Goal: Task Accomplishment & Management: Use online tool/utility

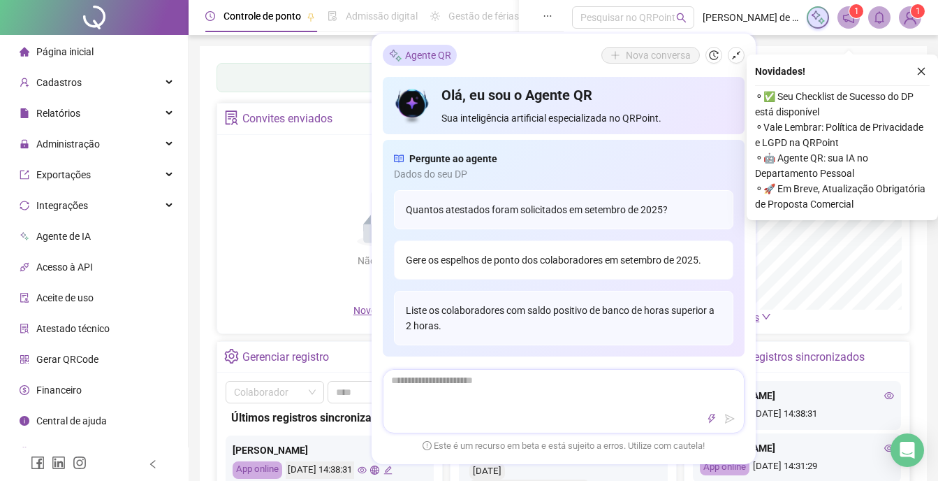
scroll to position [70, 0]
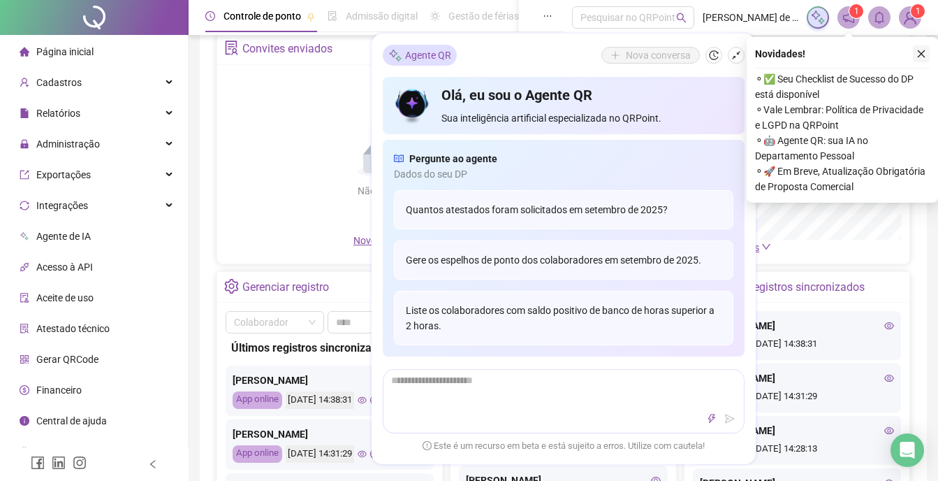
click at [924, 55] on div "Painel de controle Contabilidade Convites enviados Não há dados Não há dados No…" at bounding box center [563, 259] width 727 height 567
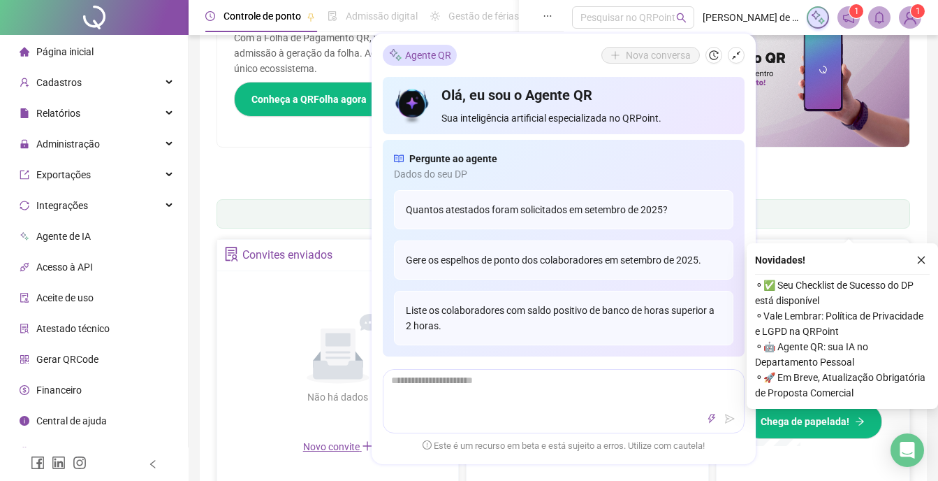
scroll to position [276, 0]
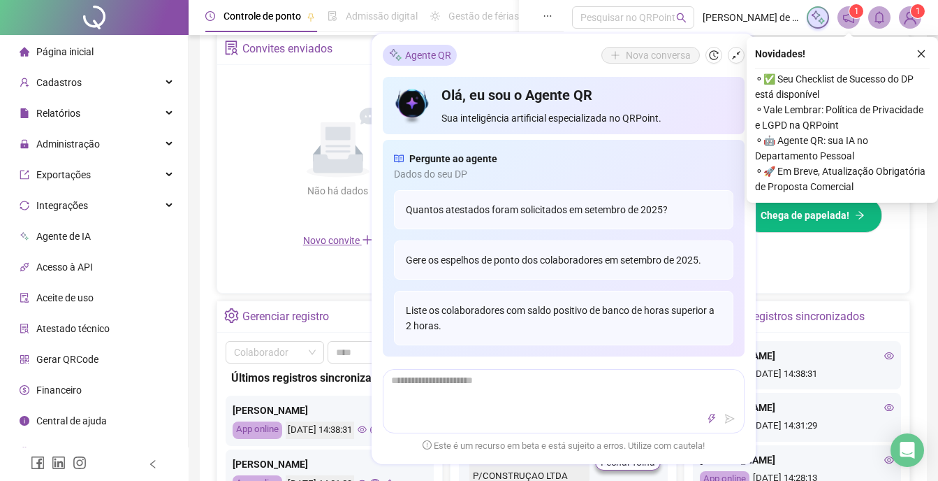
click at [259, 216] on div "Não há dados Não há dados" at bounding box center [338, 152] width 224 height 159
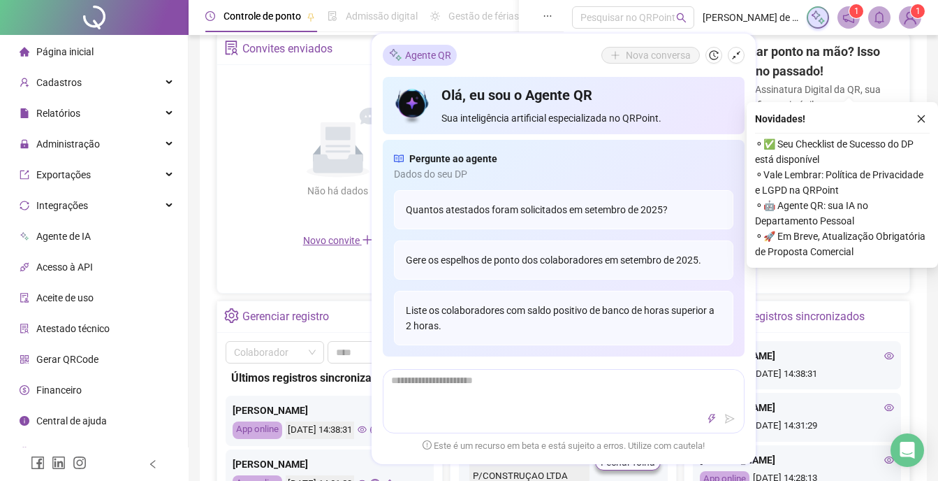
scroll to position [416, 0]
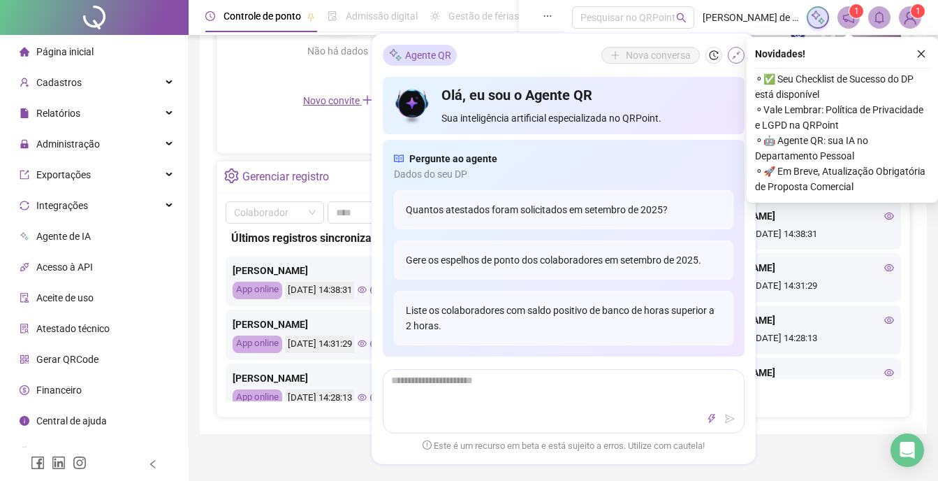
click at [733, 57] on icon "shrink" at bounding box center [737, 55] width 10 height 10
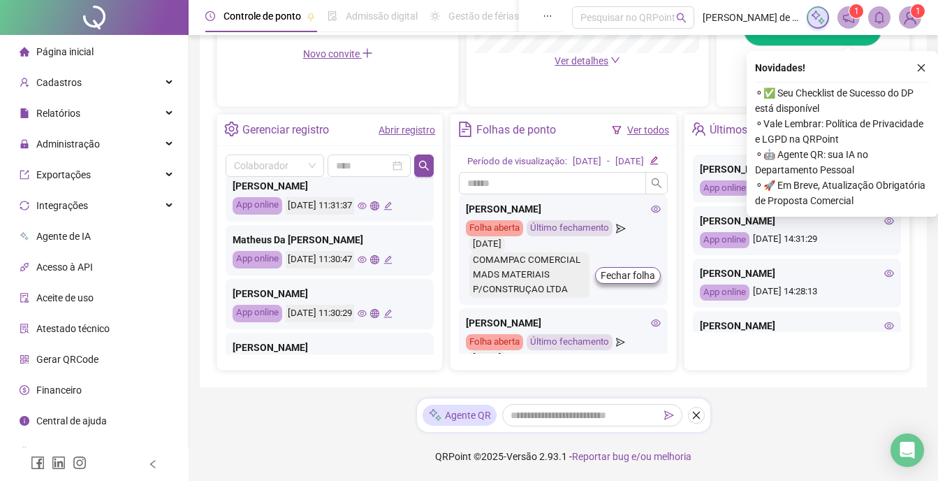
scroll to position [658, 0]
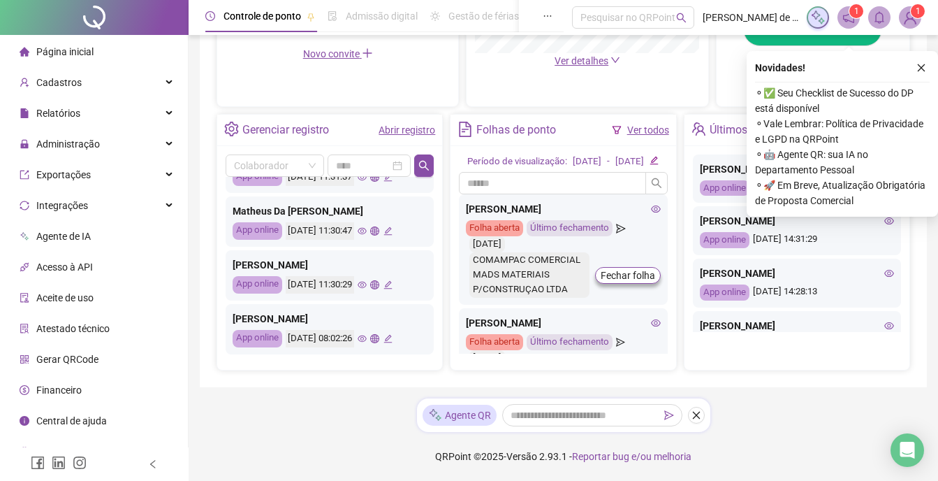
click at [637, 124] on link "Ver todos" at bounding box center [649, 129] width 42 height 11
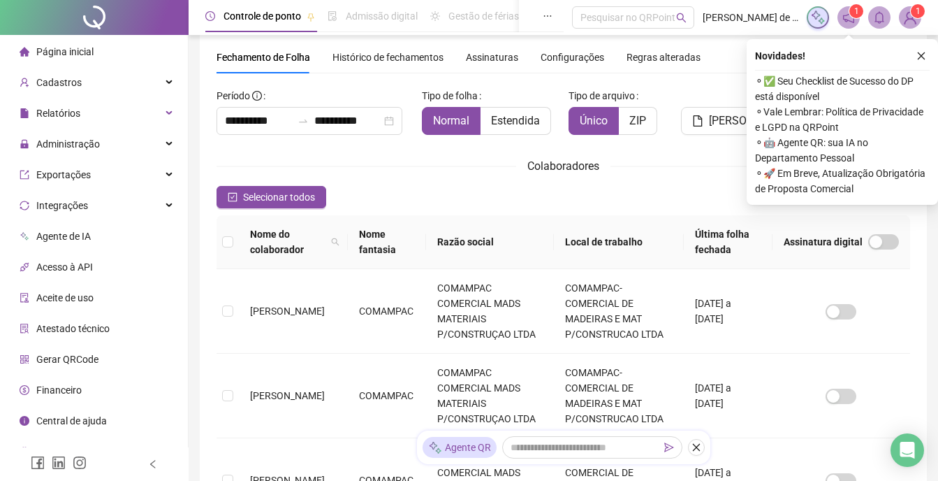
scroll to position [46, 0]
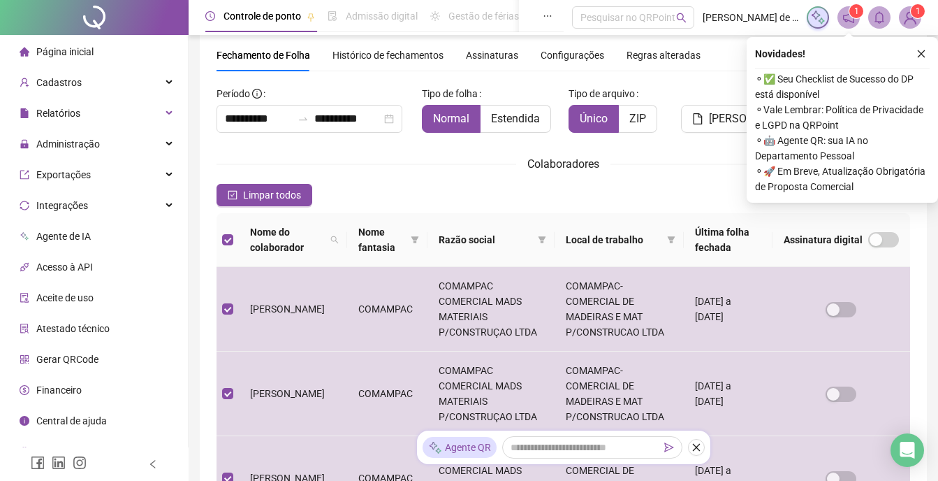
click at [917, 45] on div "Novidades ! ⚬ ✅ Seu Checklist de Sucesso do DP está disponível ⚬ Vale Lembrar: …" at bounding box center [842, 120] width 191 height 166
click at [922, 52] on icon "close" at bounding box center [922, 54] width 10 height 10
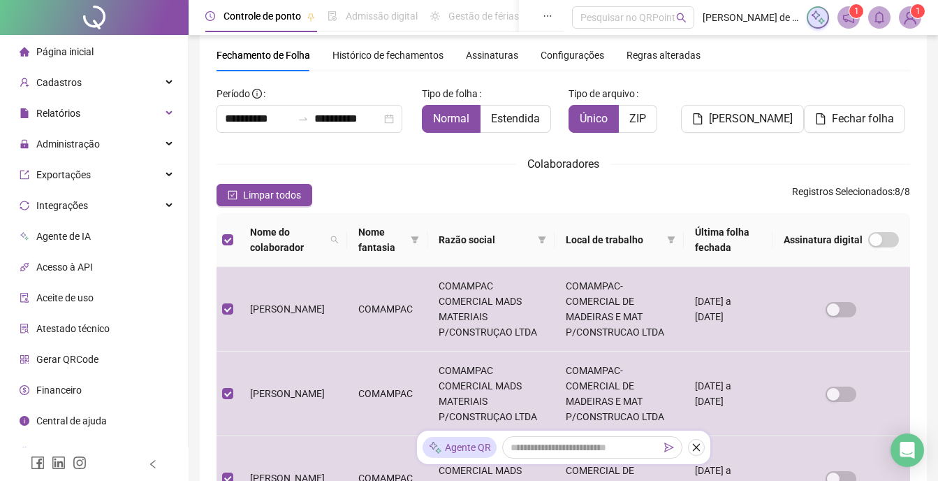
scroll to position [116, 0]
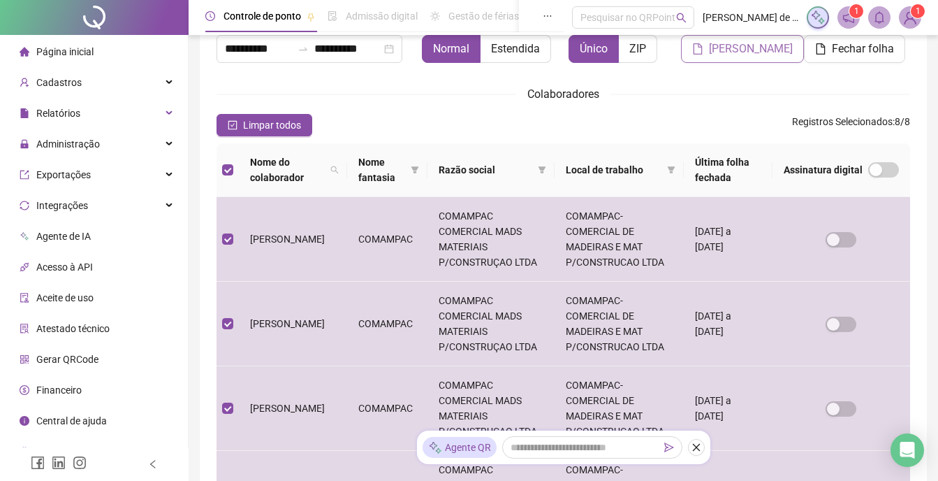
click at [728, 52] on span "[PERSON_NAME]" at bounding box center [751, 49] width 84 height 17
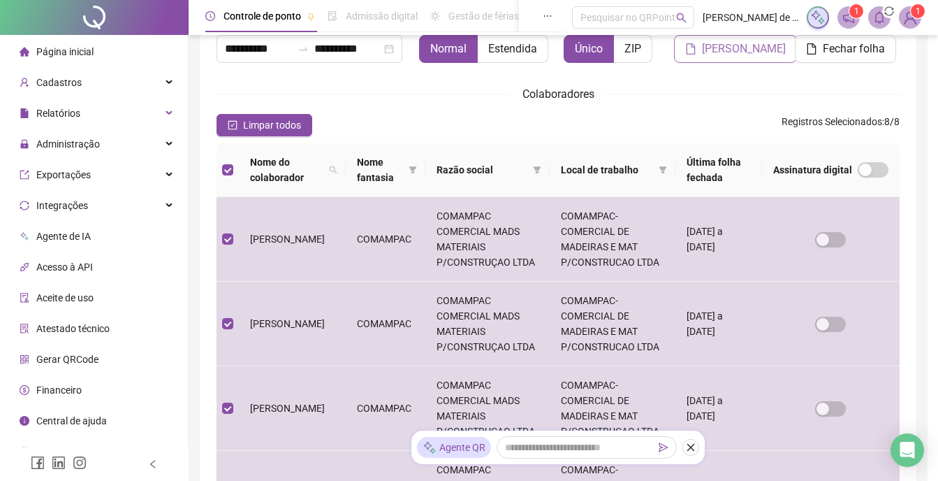
scroll to position [46, 0]
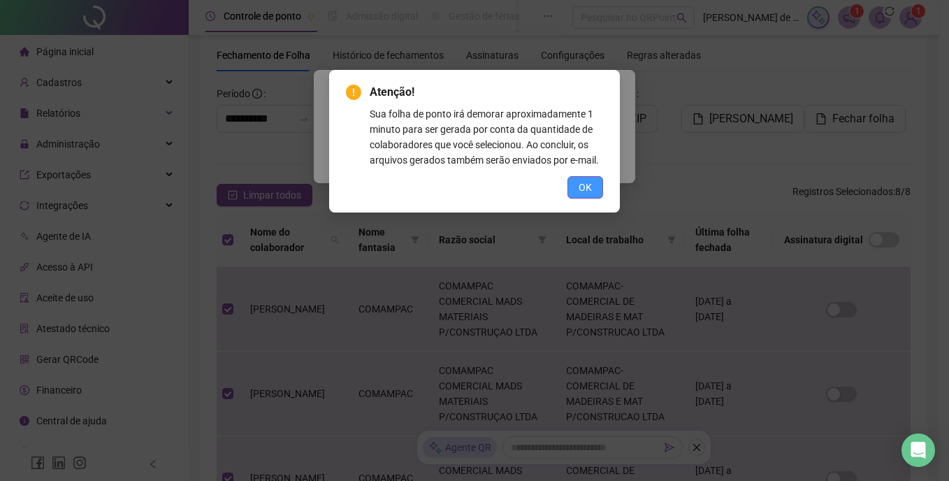
click at [585, 183] on span "OK" at bounding box center [585, 187] width 13 height 15
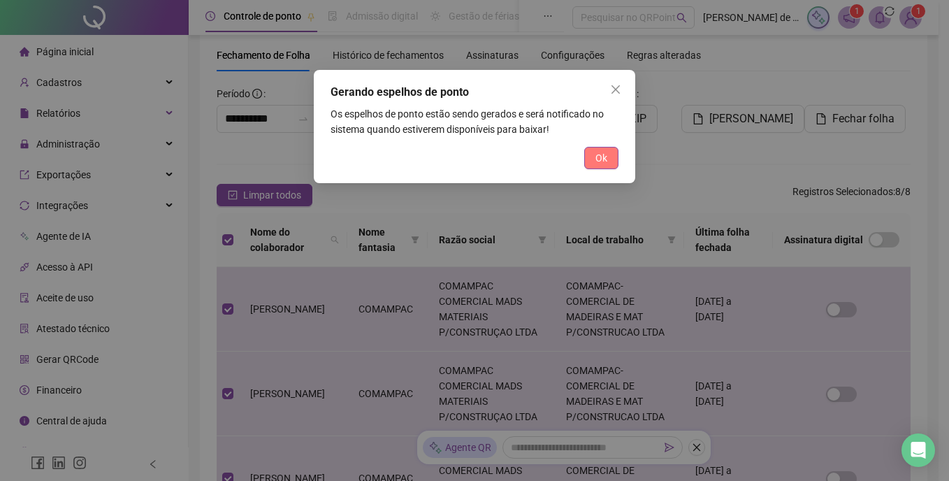
click at [601, 154] on span "Ok" at bounding box center [601, 157] width 12 height 15
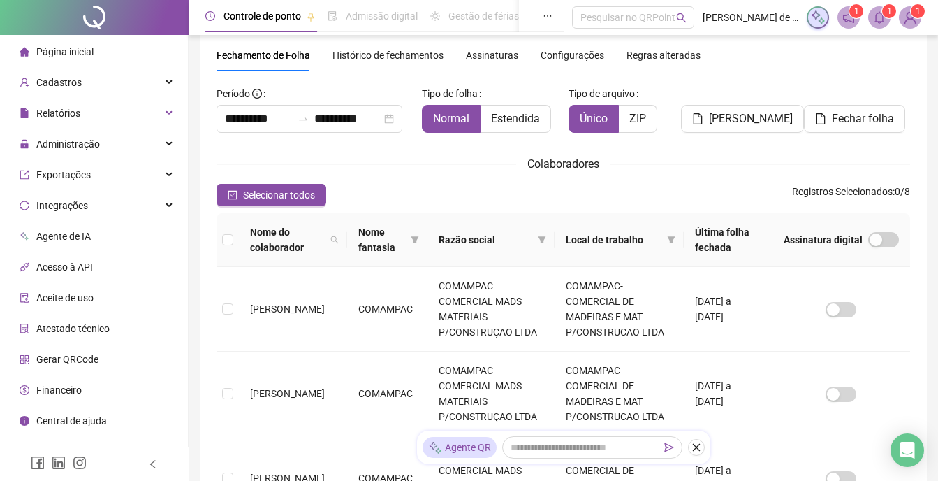
click at [921, 13] on sup "1" at bounding box center [918, 11] width 14 height 14
